Goal: Task Accomplishment & Management: Manage account settings

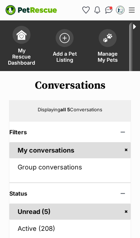
click at [105, 41] on img at bounding box center [108, 37] width 10 height 9
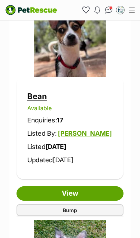
scroll to position [618, 0]
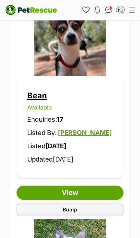
click at [40, 99] on link "Bean" at bounding box center [37, 95] width 20 height 9
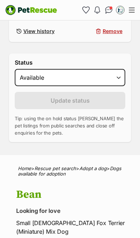
scroll to position [440, 0]
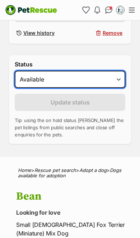
click at [94, 78] on select "Draft - not available as listing has enquires Available On hold Adopted" at bounding box center [70, 79] width 111 height 17
select select "on_hold"
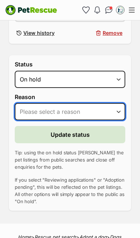
click at [97, 113] on select "Please select a reason Medical reasons Reviewing applications Adoption pending …" at bounding box center [70, 111] width 111 height 17
select select "reviewing_applications"
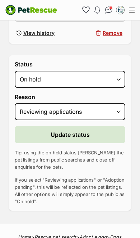
click at [86, 138] on span "Update status" at bounding box center [70, 134] width 39 height 9
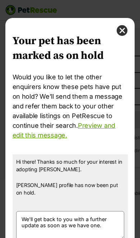
click at [124, 33] on button "close" at bounding box center [122, 30] width 11 height 11
